Goal: Task Accomplishment & Management: Manage account settings

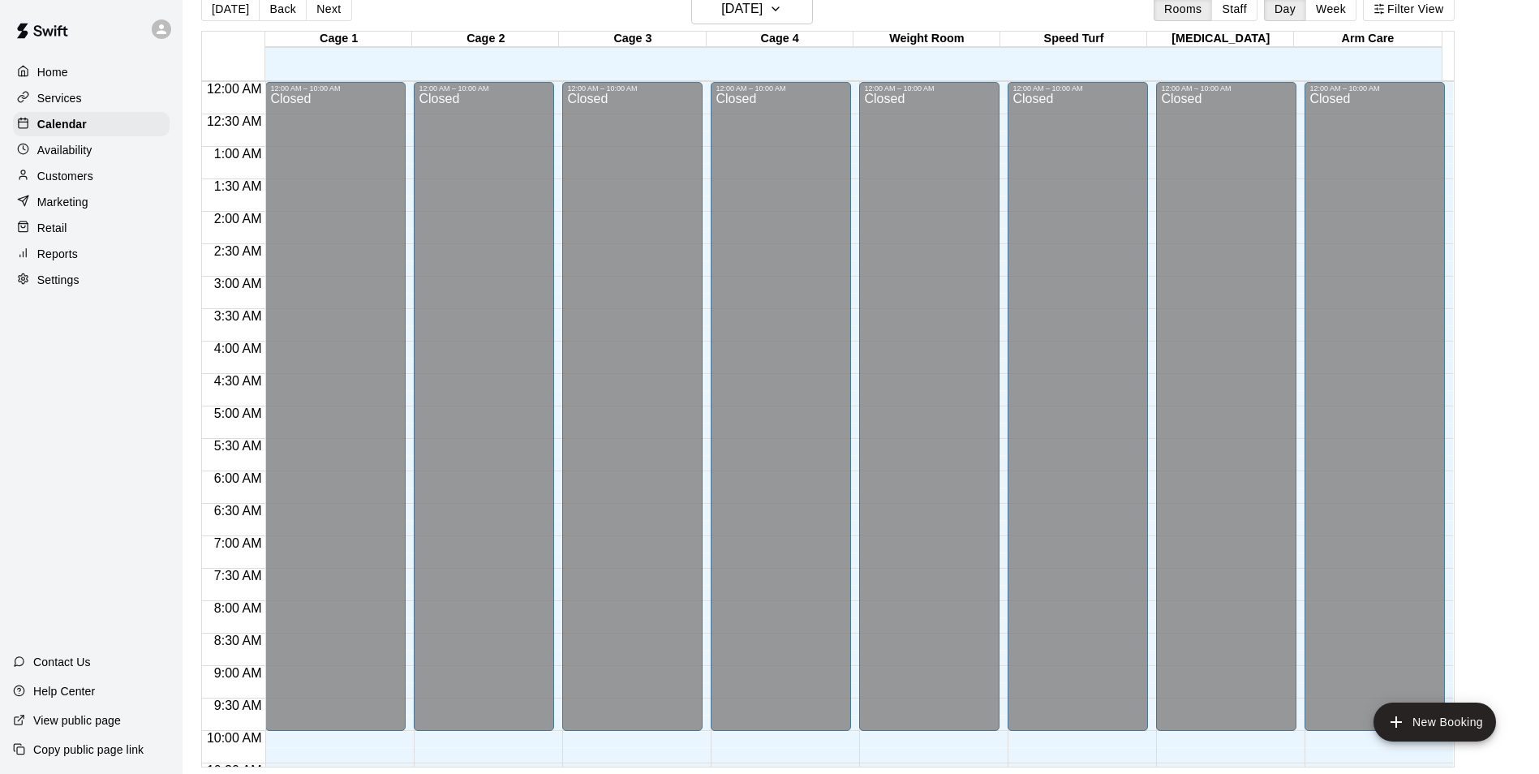
scroll to position [875, 0]
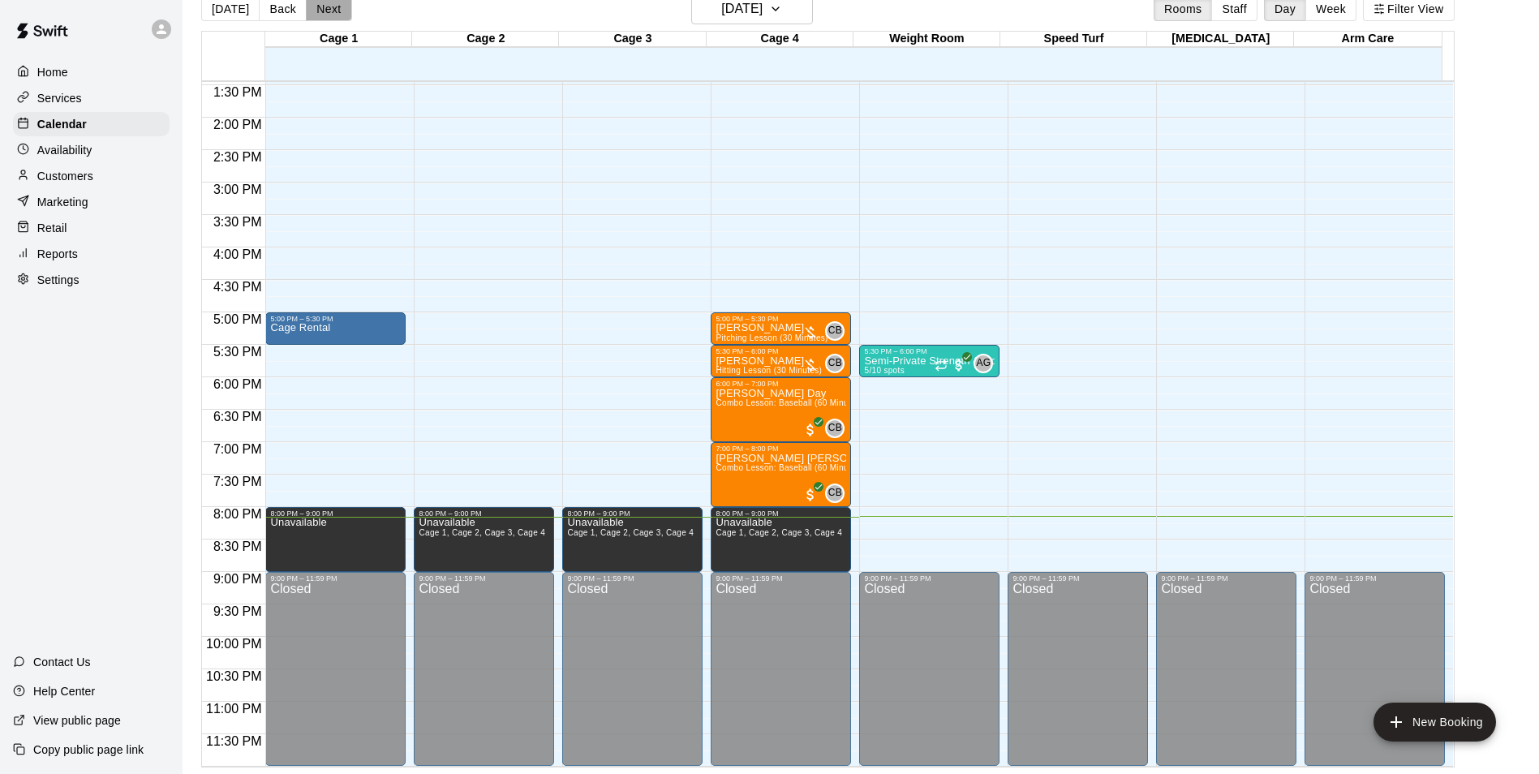
click at [312, 8] on button "Next" at bounding box center [328, 9] width 45 height 24
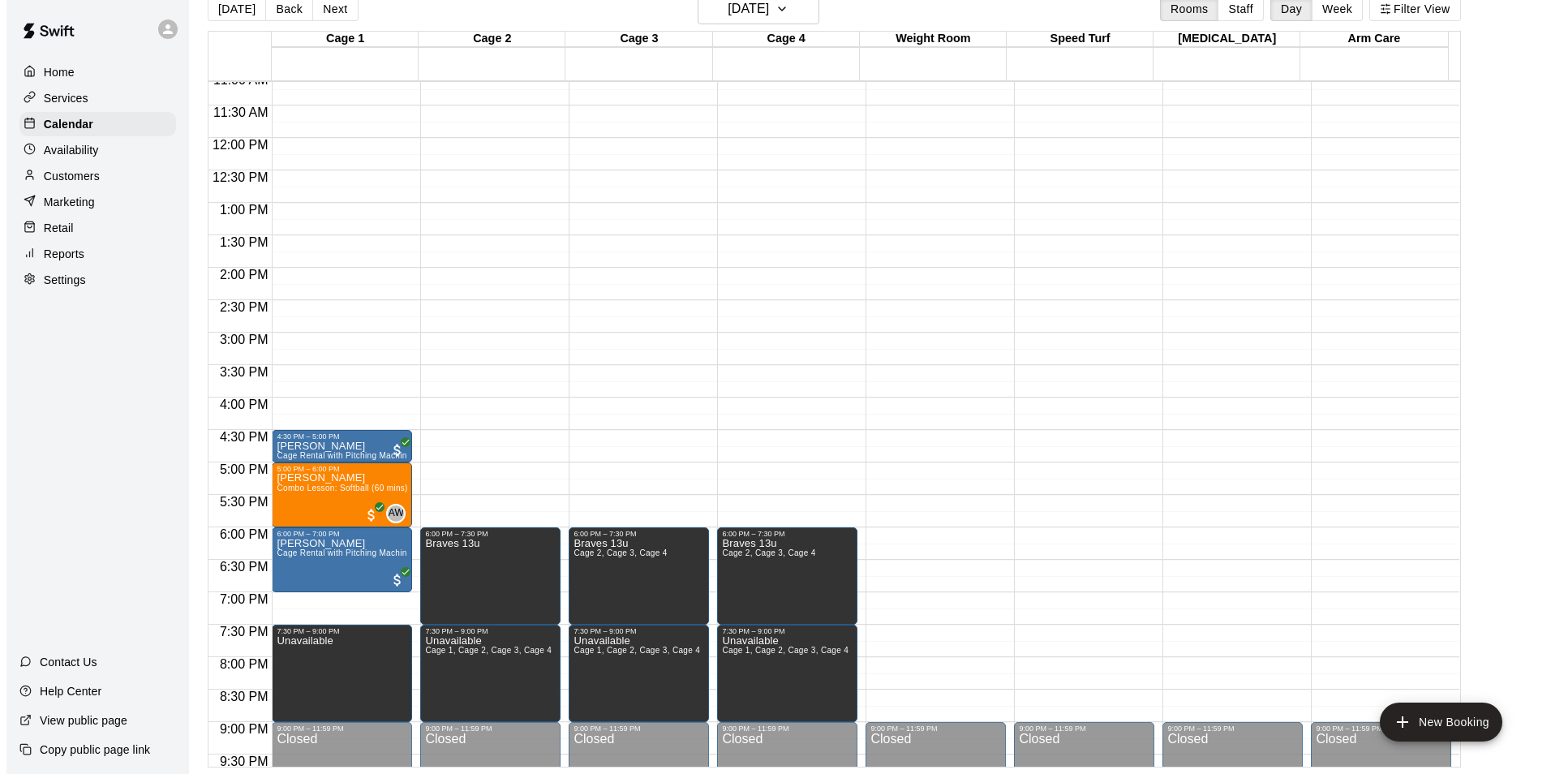
scroll to position [712, 0]
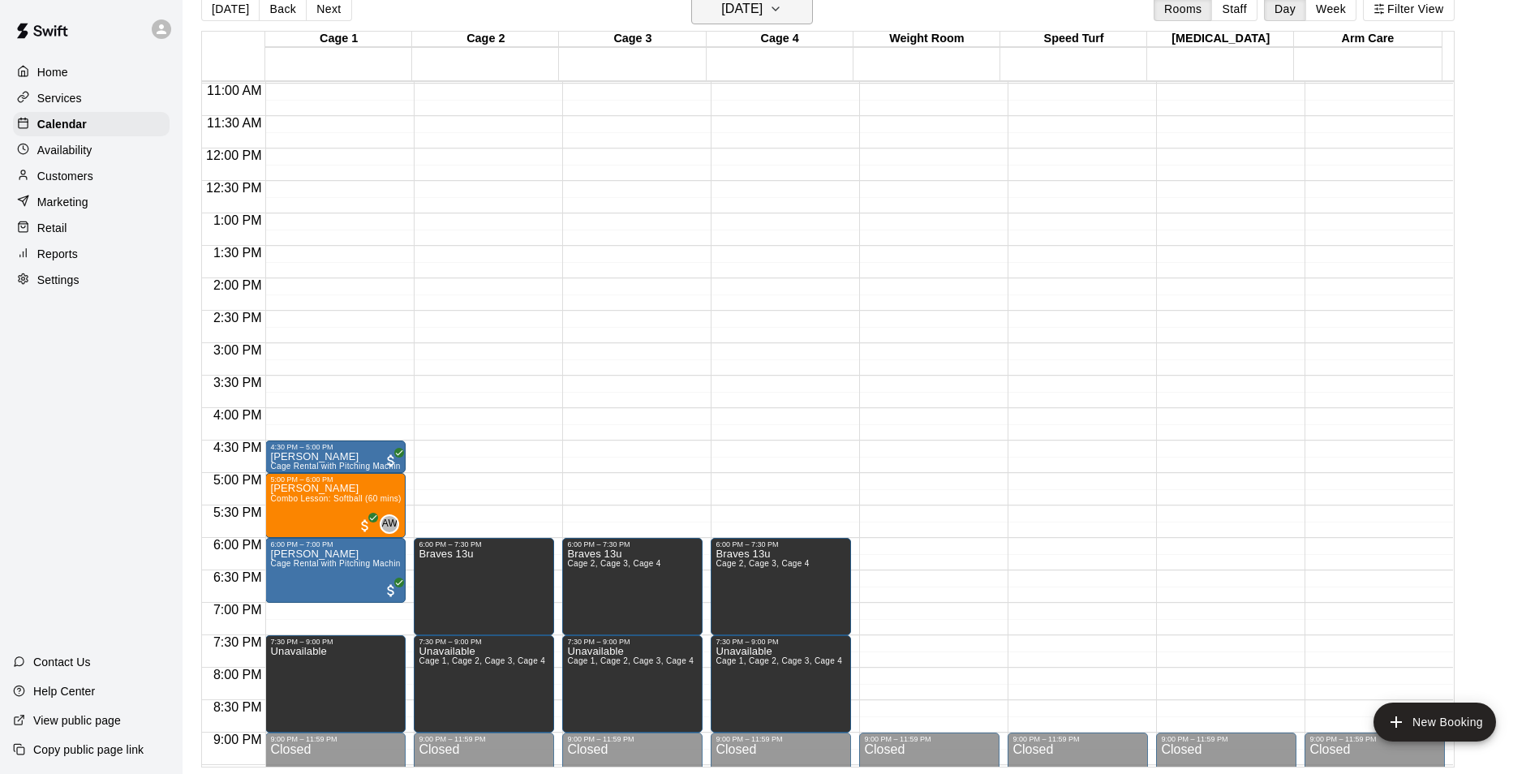
click at [763, 10] on h6 "[DATE]" at bounding box center [741, 9] width 41 height 23
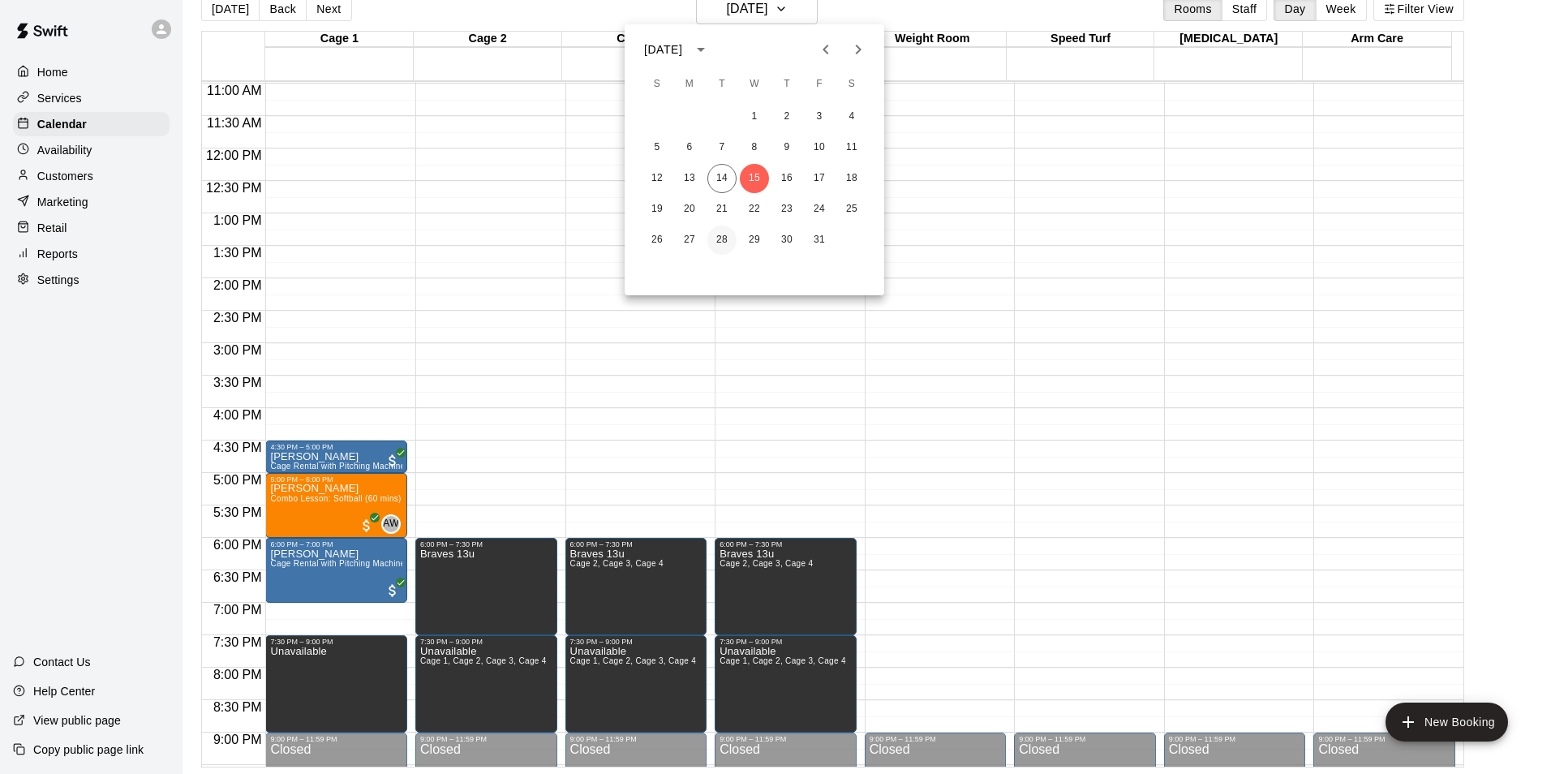
click at [720, 243] on button "28" at bounding box center [721, 240] width 29 height 29
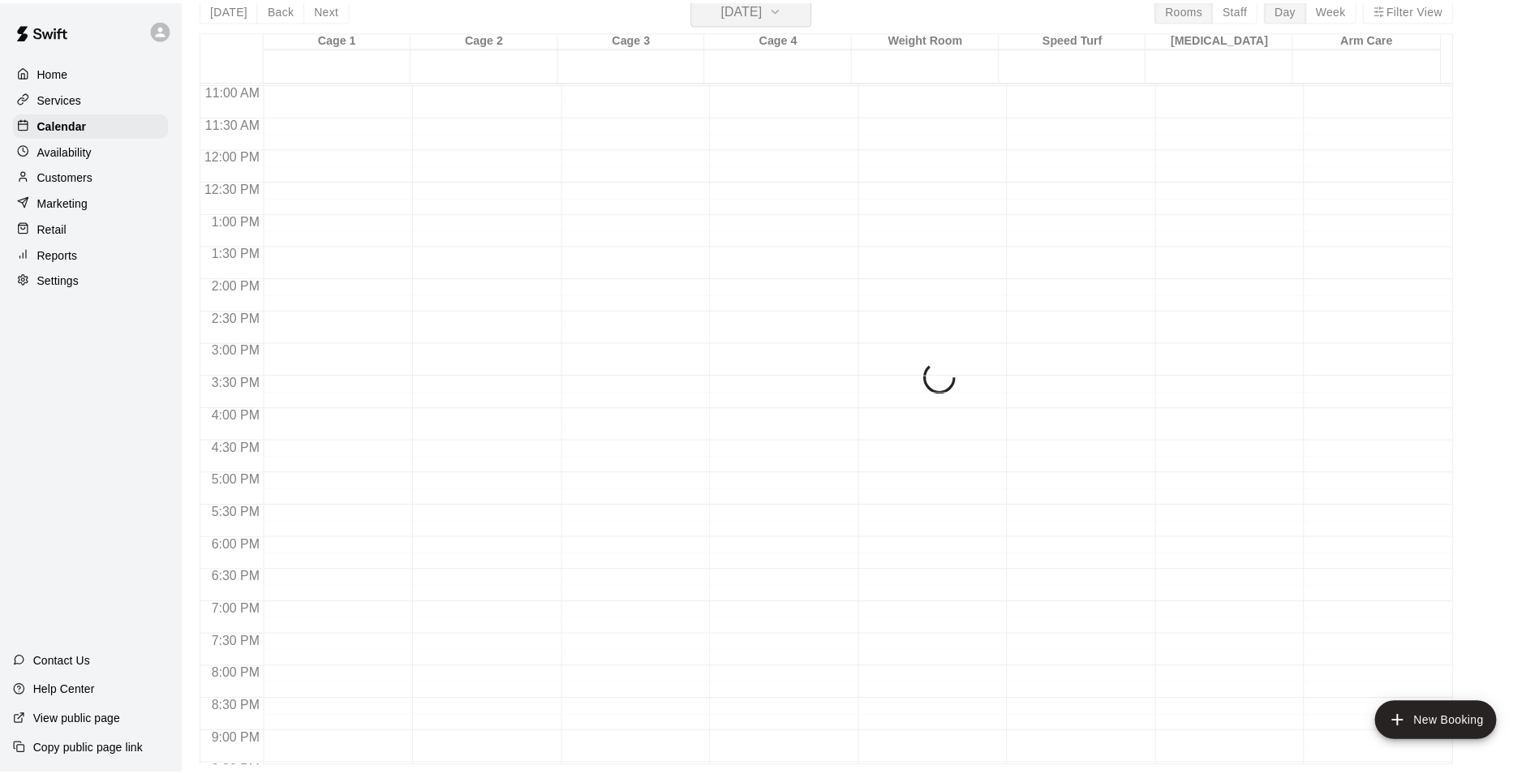
scroll to position [19, 0]
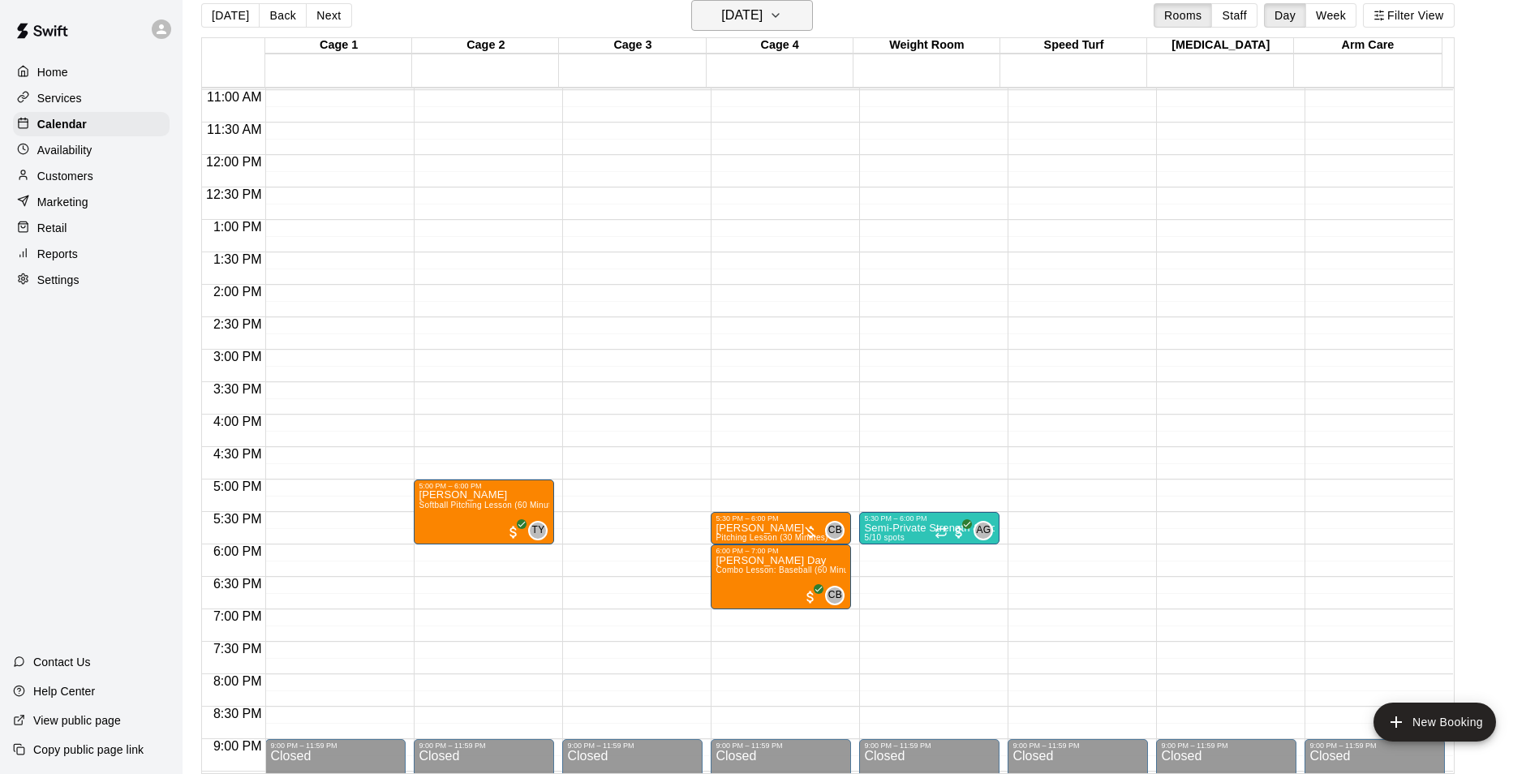
click at [739, 15] on h6 "[DATE]" at bounding box center [741, 15] width 41 height 23
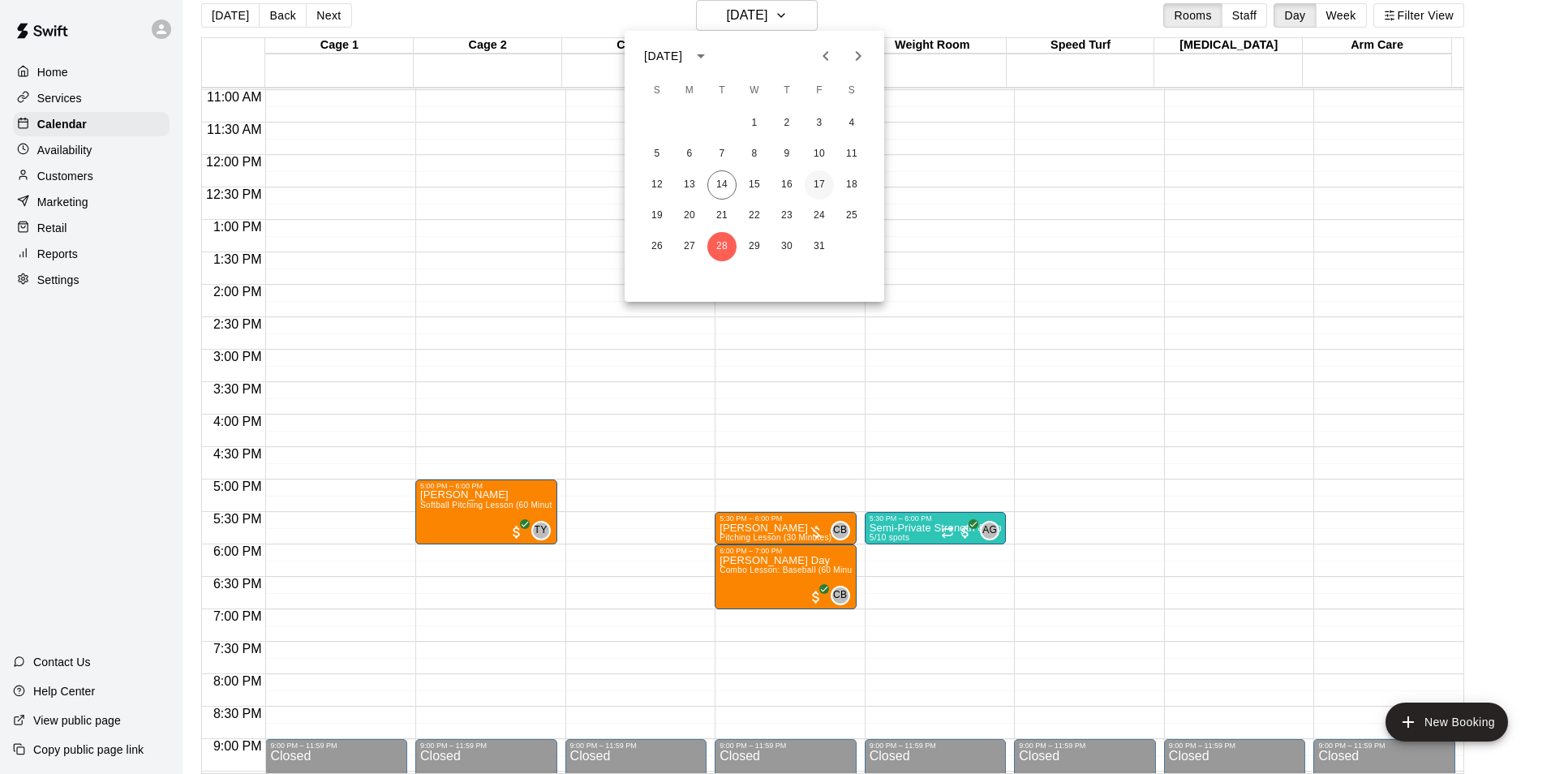
click at [822, 187] on button "17" at bounding box center [819, 184] width 29 height 29
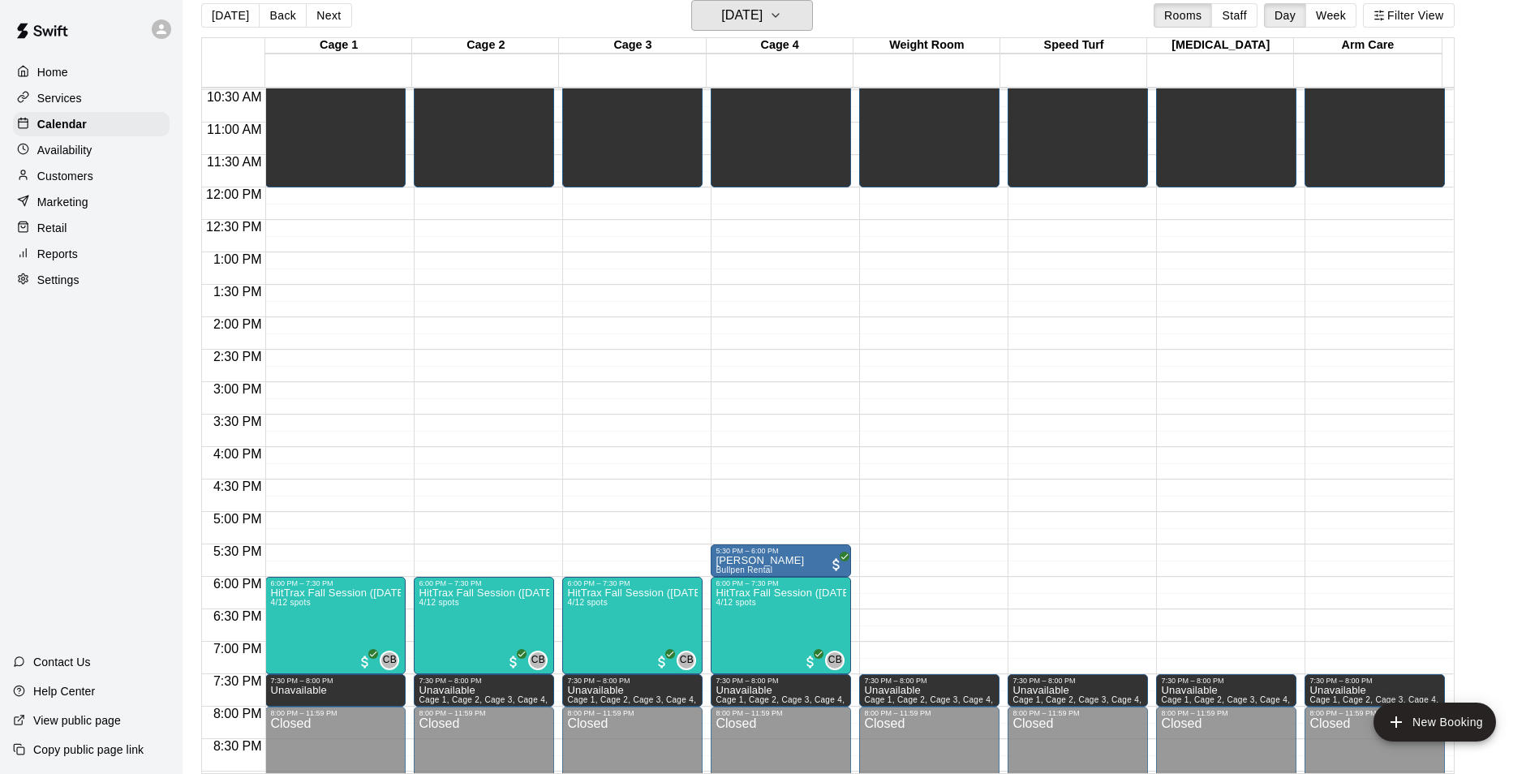
scroll to position [712, 0]
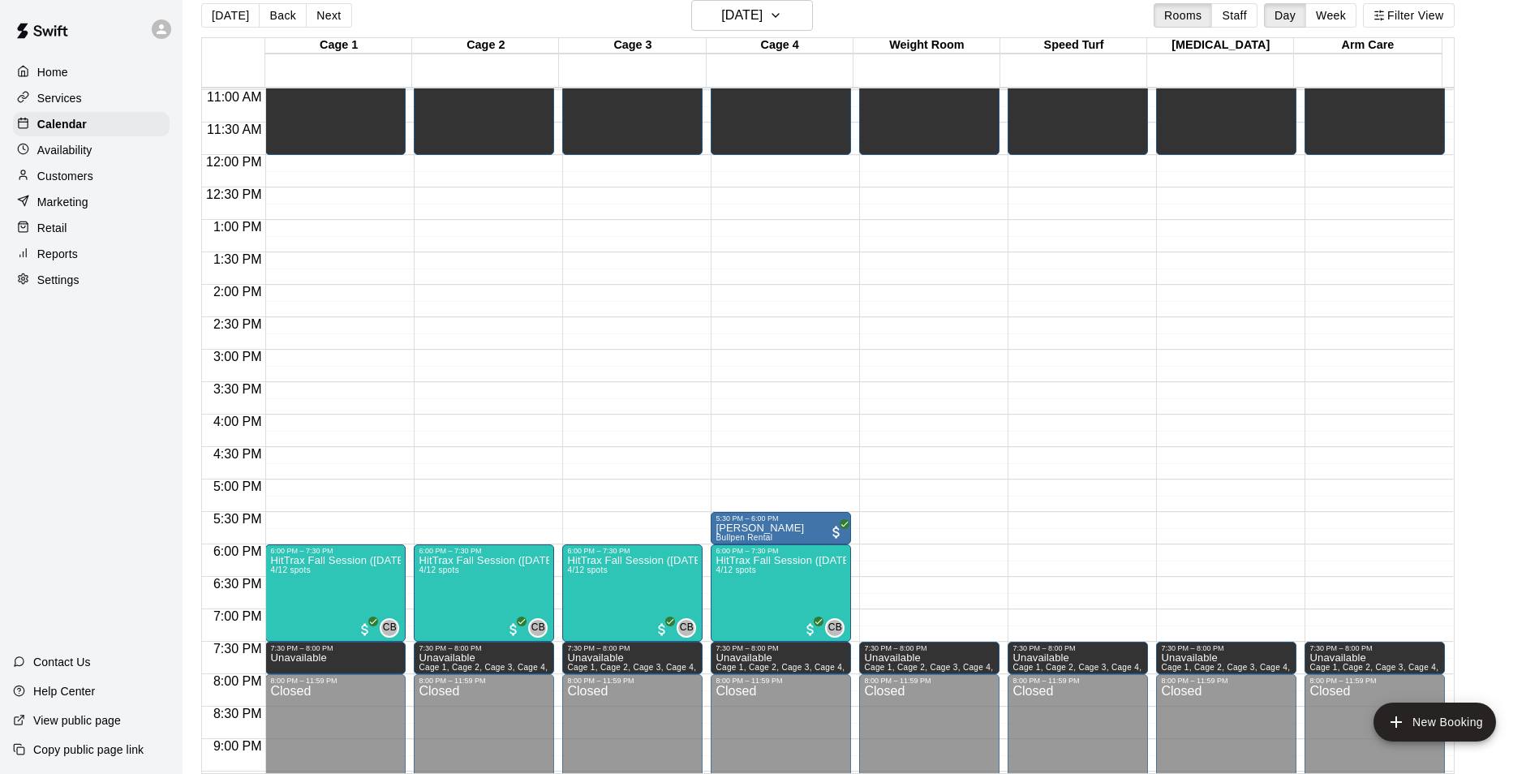
click at [514, 488] on div "12:00 AM – 10:00 AM Closed 10:00 AM – 12:00 PM Unavailable Cage 1, Cage 2, Cage…" at bounding box center [484, 155] width 140 height 1558
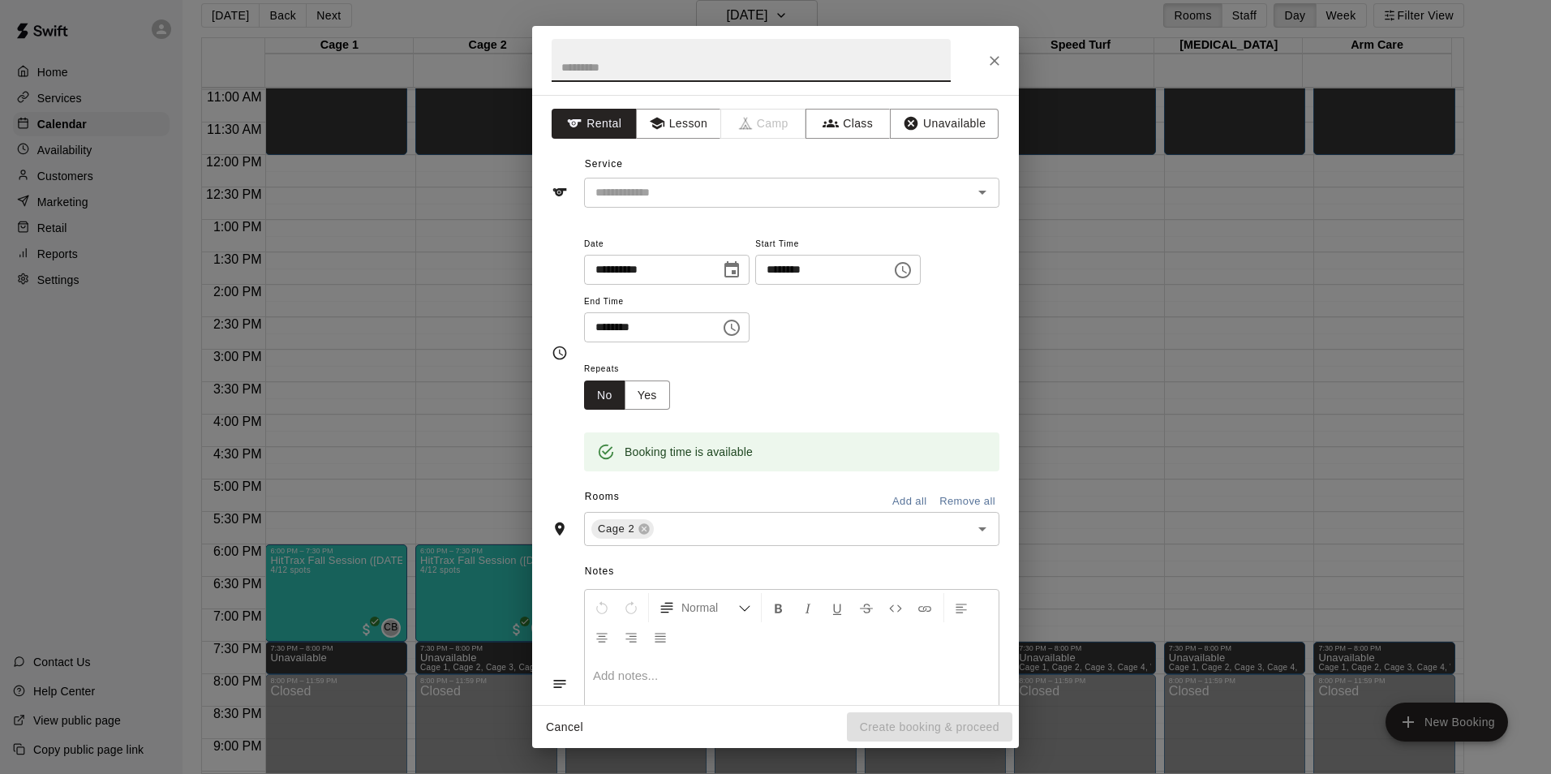
click at [651, 63] on input "text" at bounding box center [751, 60] width 399 height 43
type input "**********"
click at [910, 127] on button "Unavailable" at bounding box center [944, 124] width 109 height 30
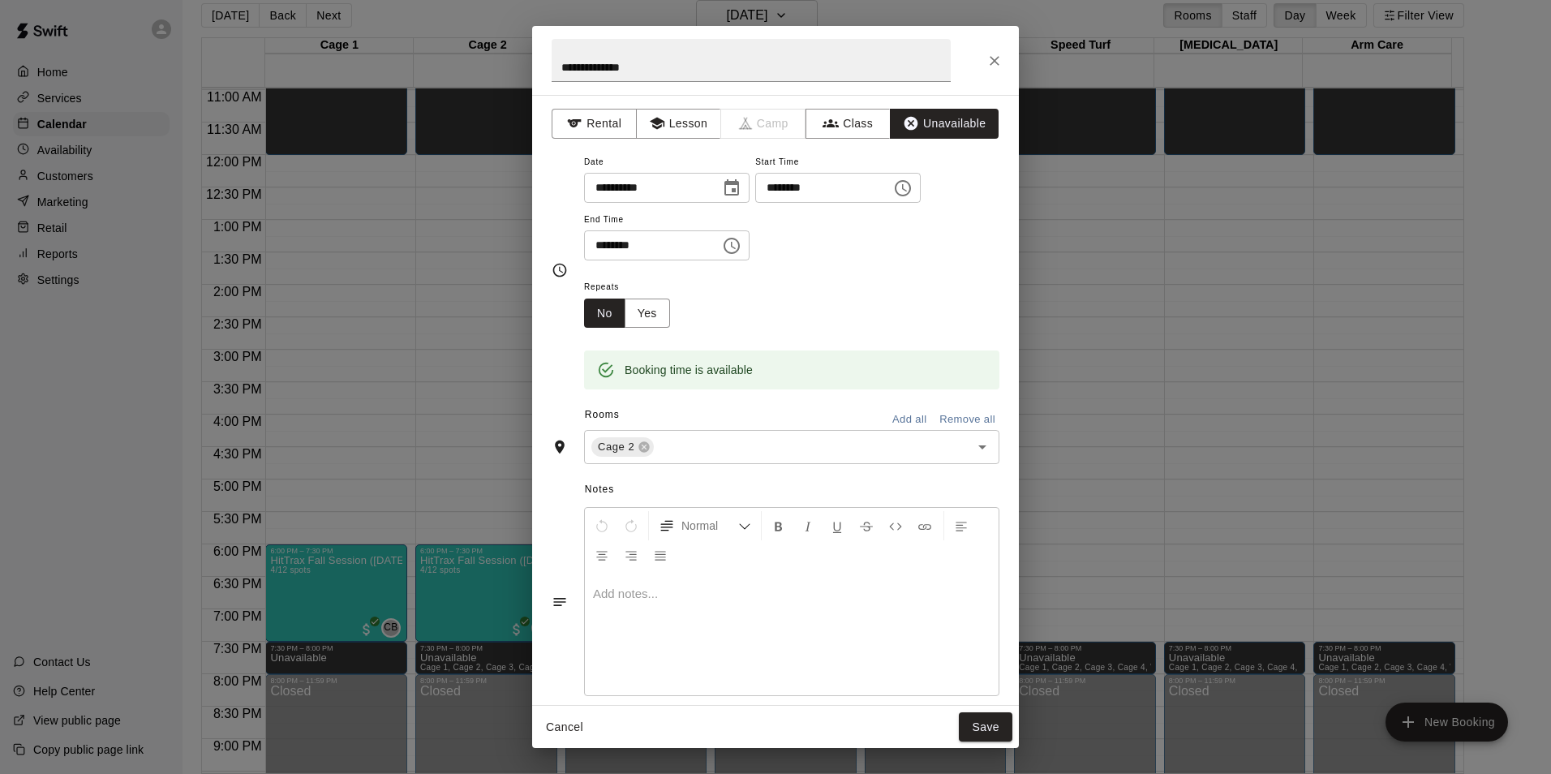
click at [600, 246] on input "********" at bounding box center [646, 245] width 125 height 30
type input "********"
click at [707, 290] on div "Repeats No Yes" at bounding box center [791, 302] width 415 height 51
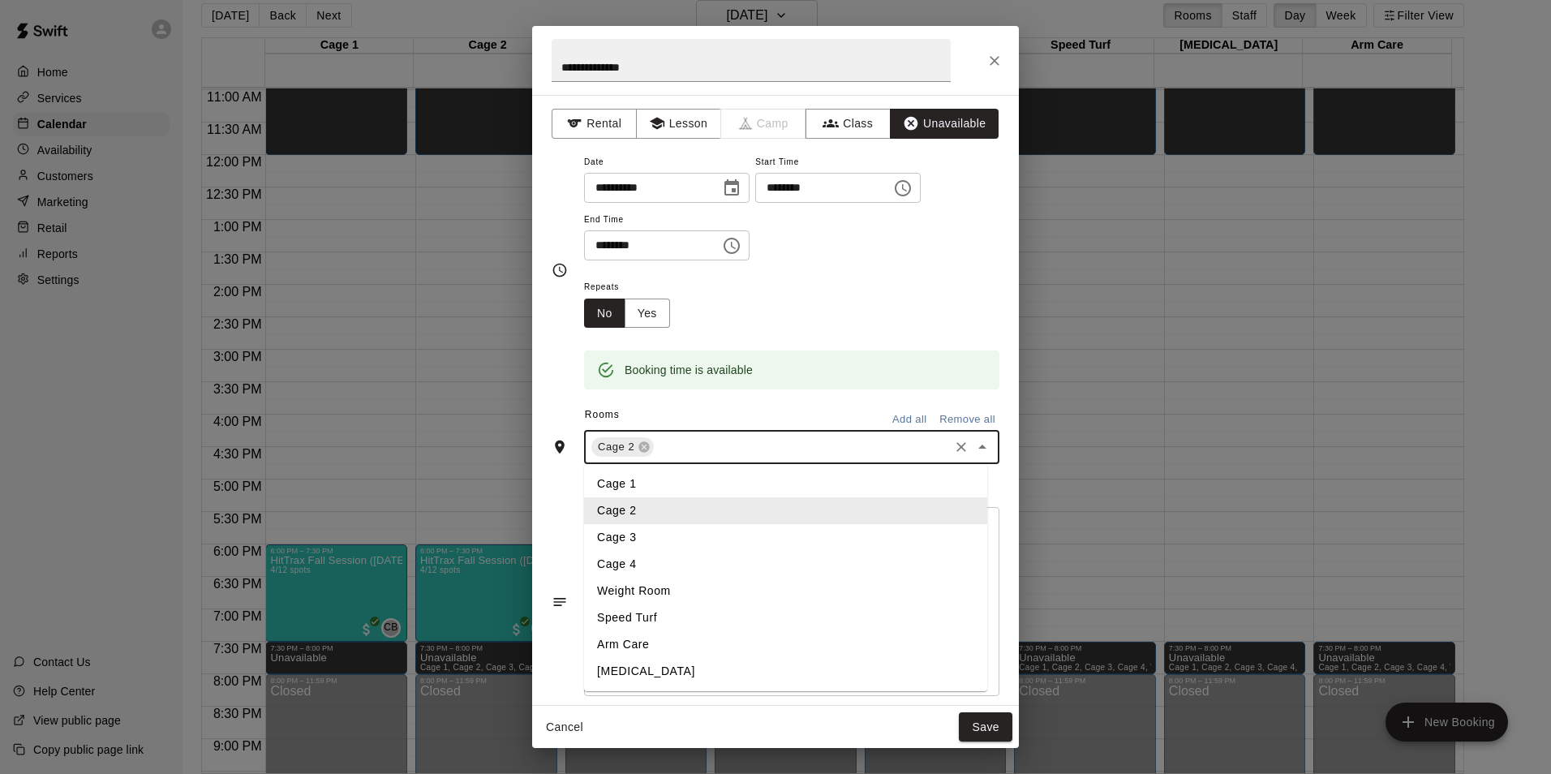
click at [736, 445] on input "text" at bounding box center [801, 447] width 290 height 20
click at [695, 543] on li "Cage 3" at bounding box center [785, 537] width 403 height 27
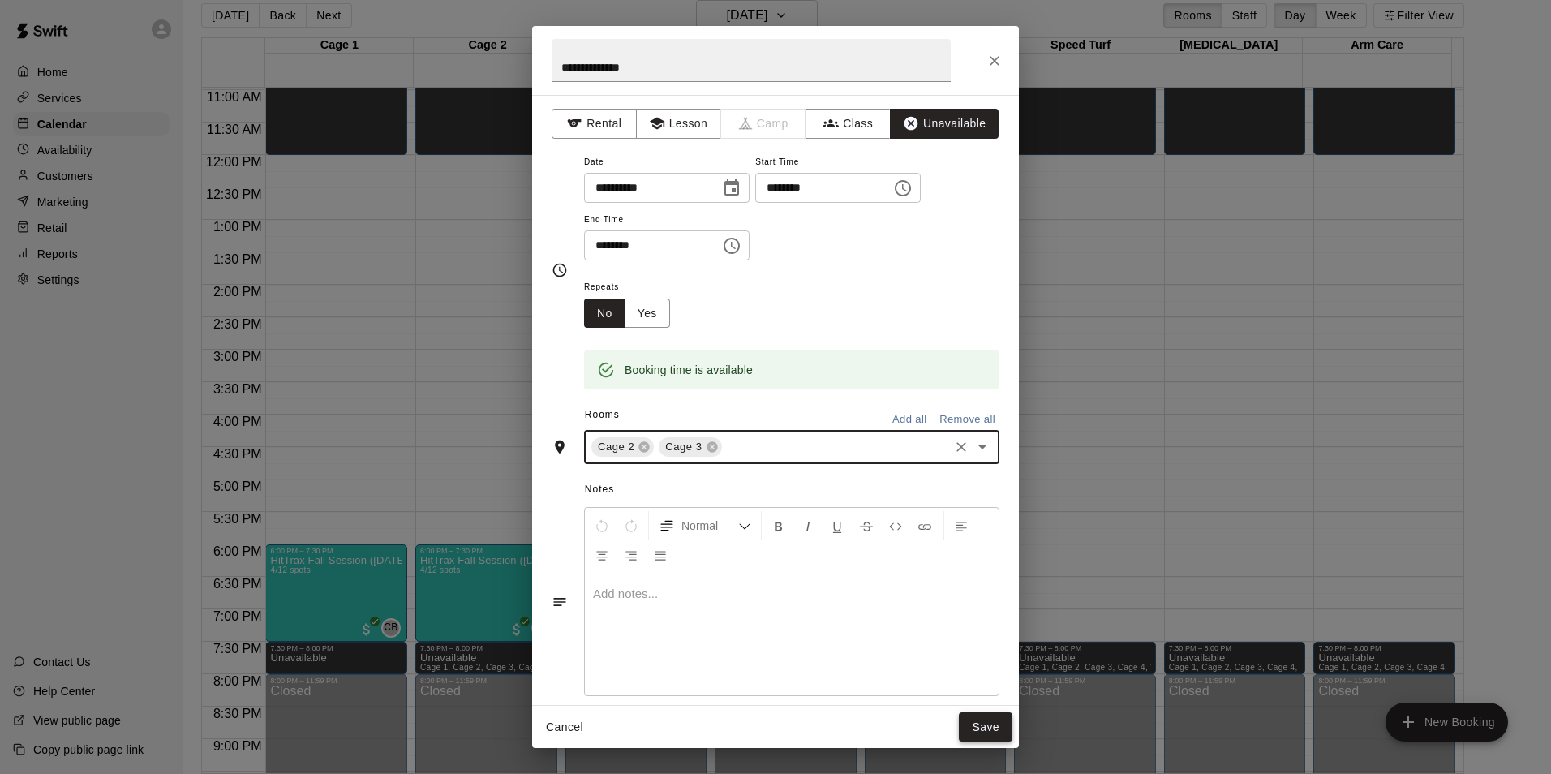
click at [984, 729] on button "Save" at bounding box center [986, 727] width 54 height 30
